Goal: Navigation & Orientation: Find specific page/section

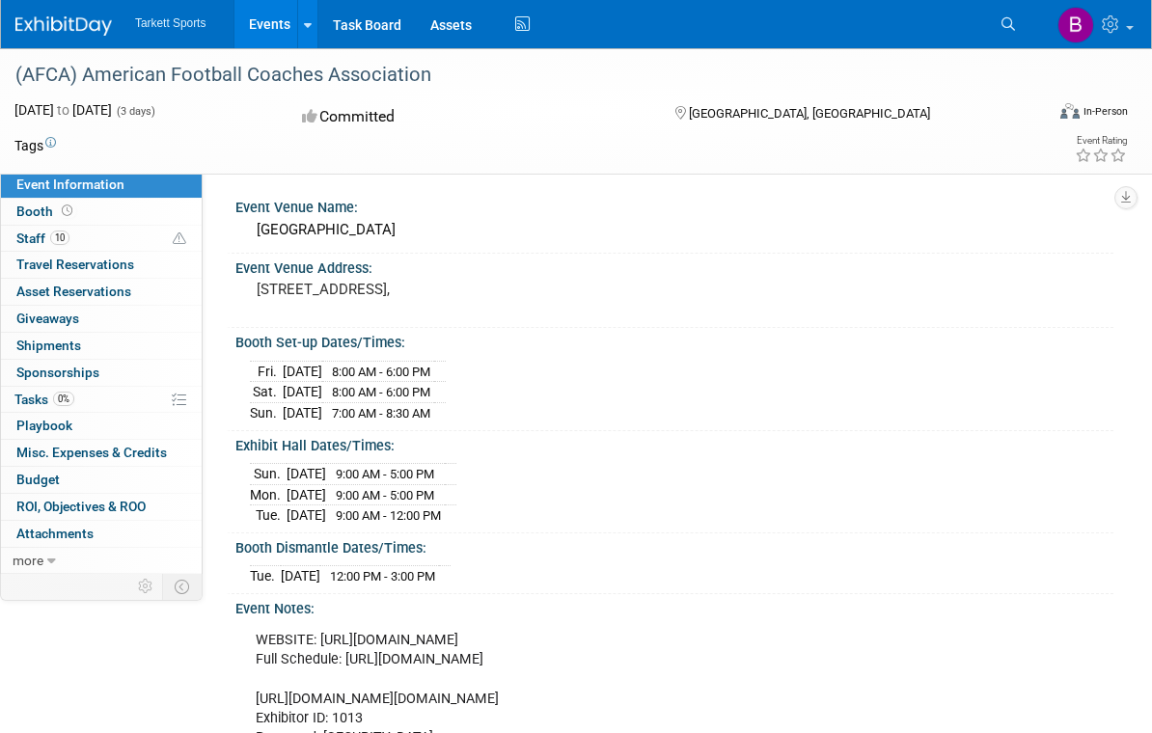
click at [63, 27] on img at bounding box center [63, 25] width 96 height 19
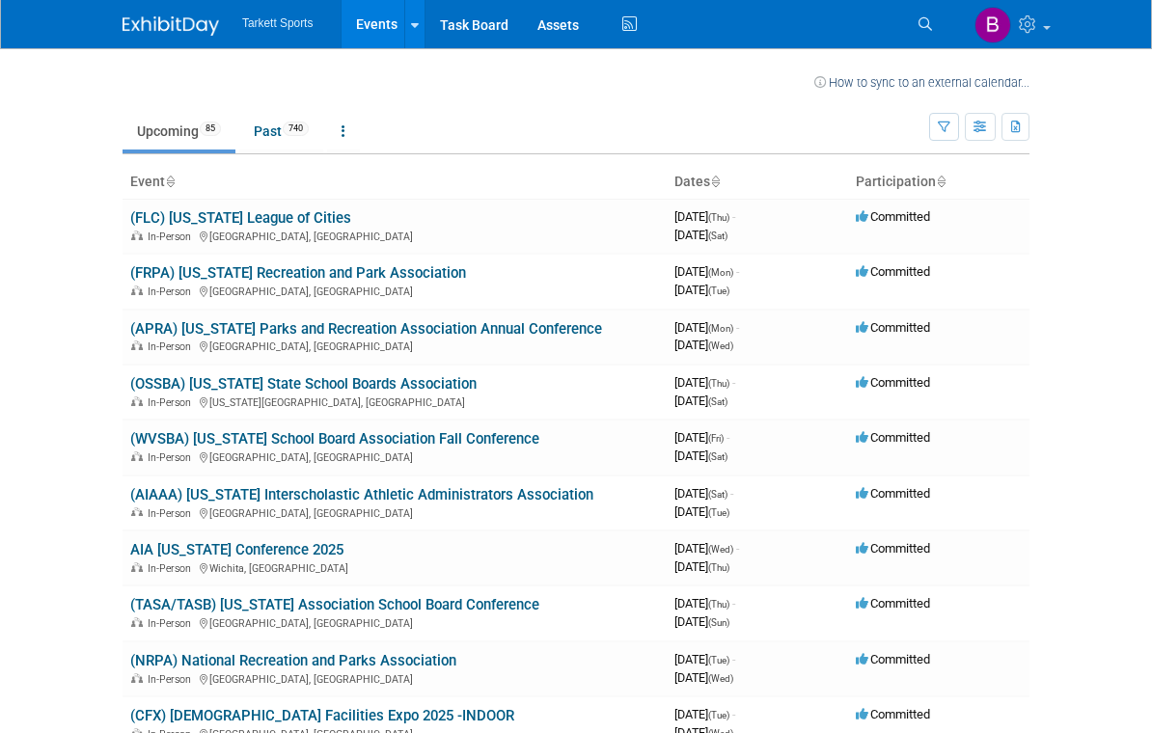
click at [277, 224] on link "(FLC) [US_STATE] League of Cities" at bounding box center [240, 217] width 221 height 17
click at [369, 268] on link "(FRPA) [US_STATE] Recreation and Park Association" at bounding box center [298, 272] width 336 height 17
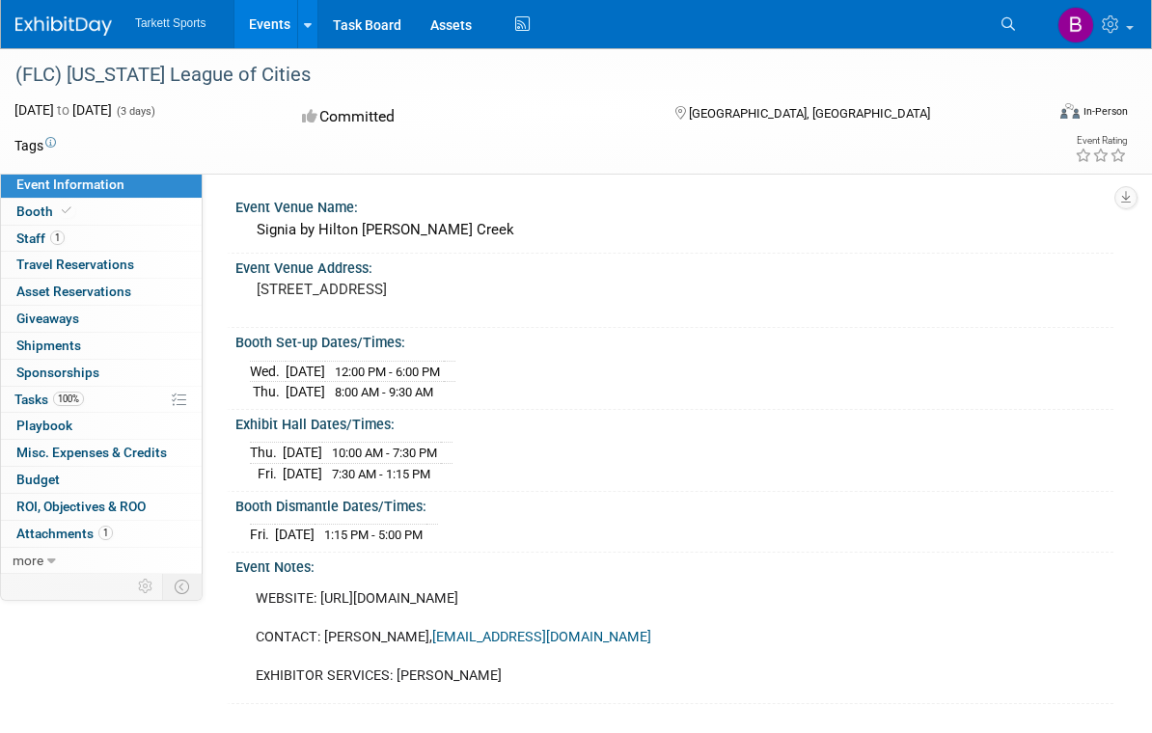
click at [44, 231] on span "Staff 1" at bounding box center [40, 238] width 48 height 15
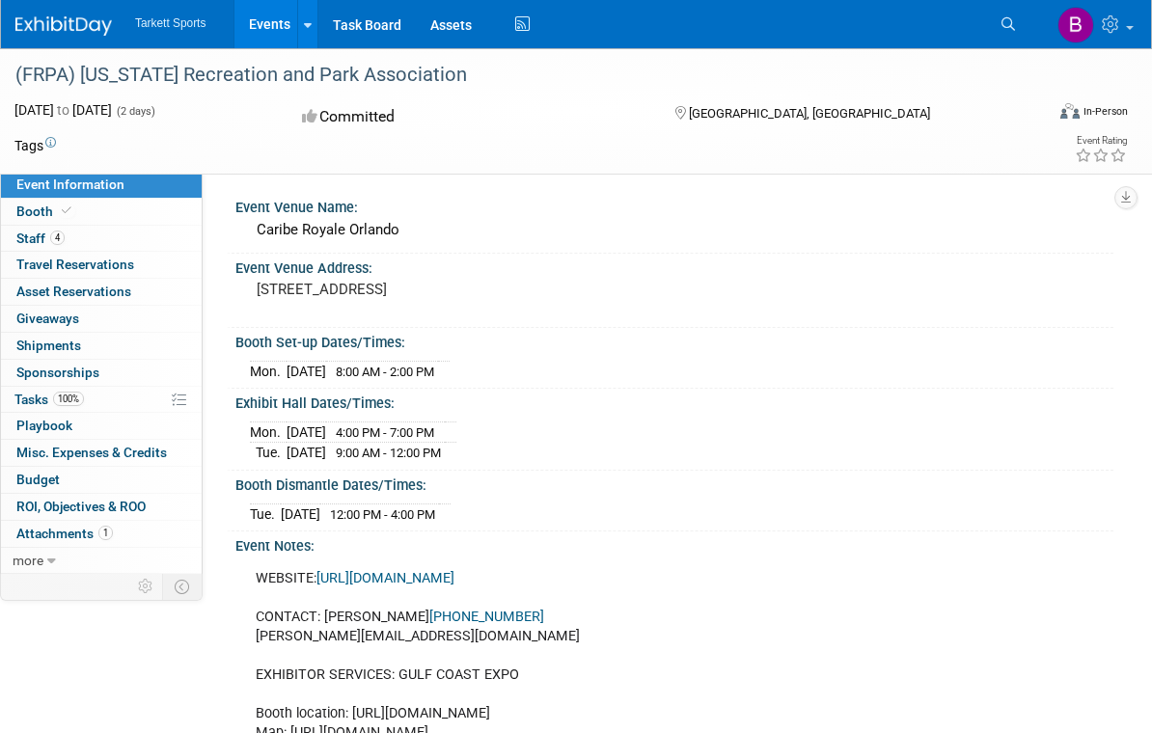
click at [41, 233] on span "Staff 4" at bounding box center [40, 238] width 48 height 15
